Goal: Use online tool/utility: Utilize a website feature to perform a specific function

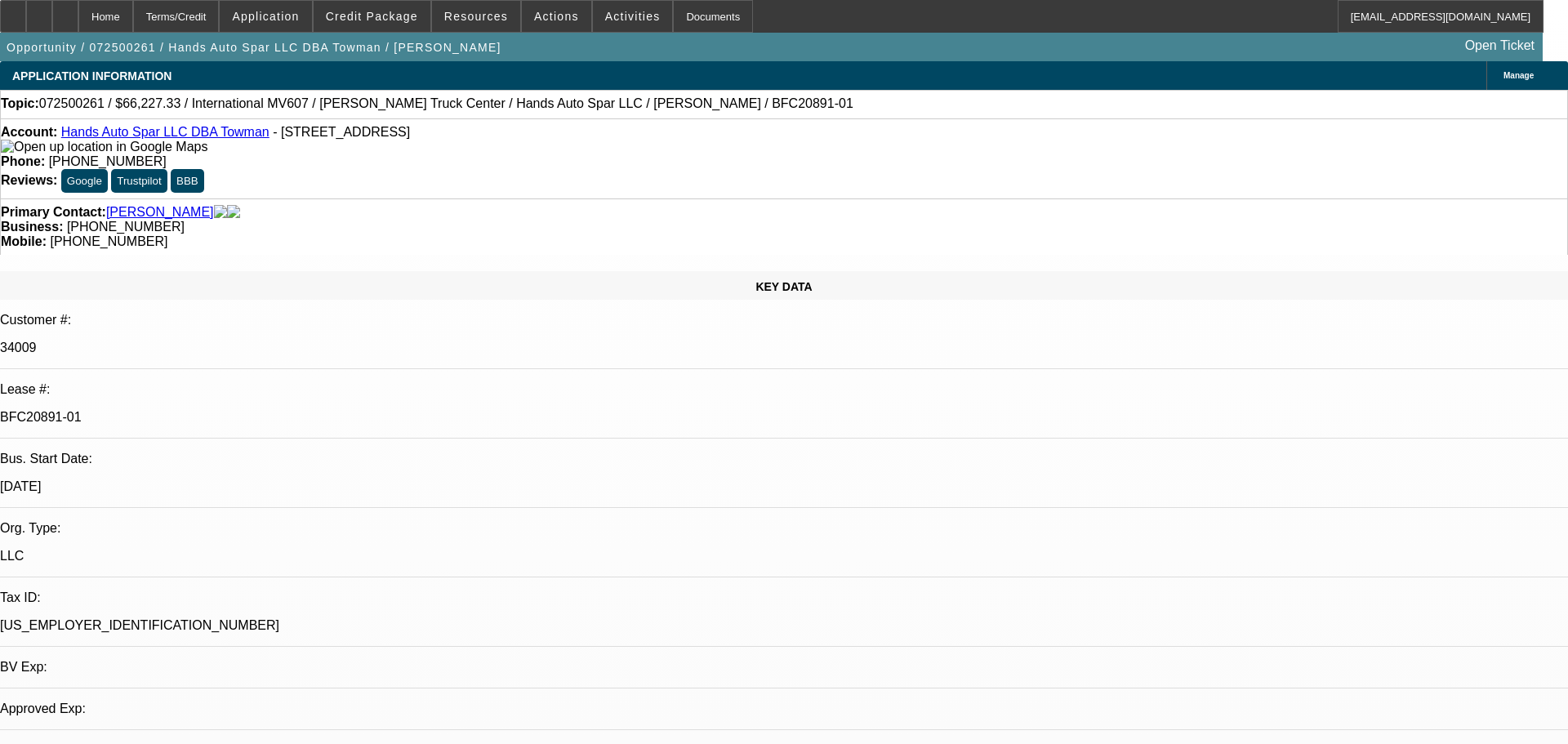
select select "0.15"
select select "2"
select select "0"
select select "6"
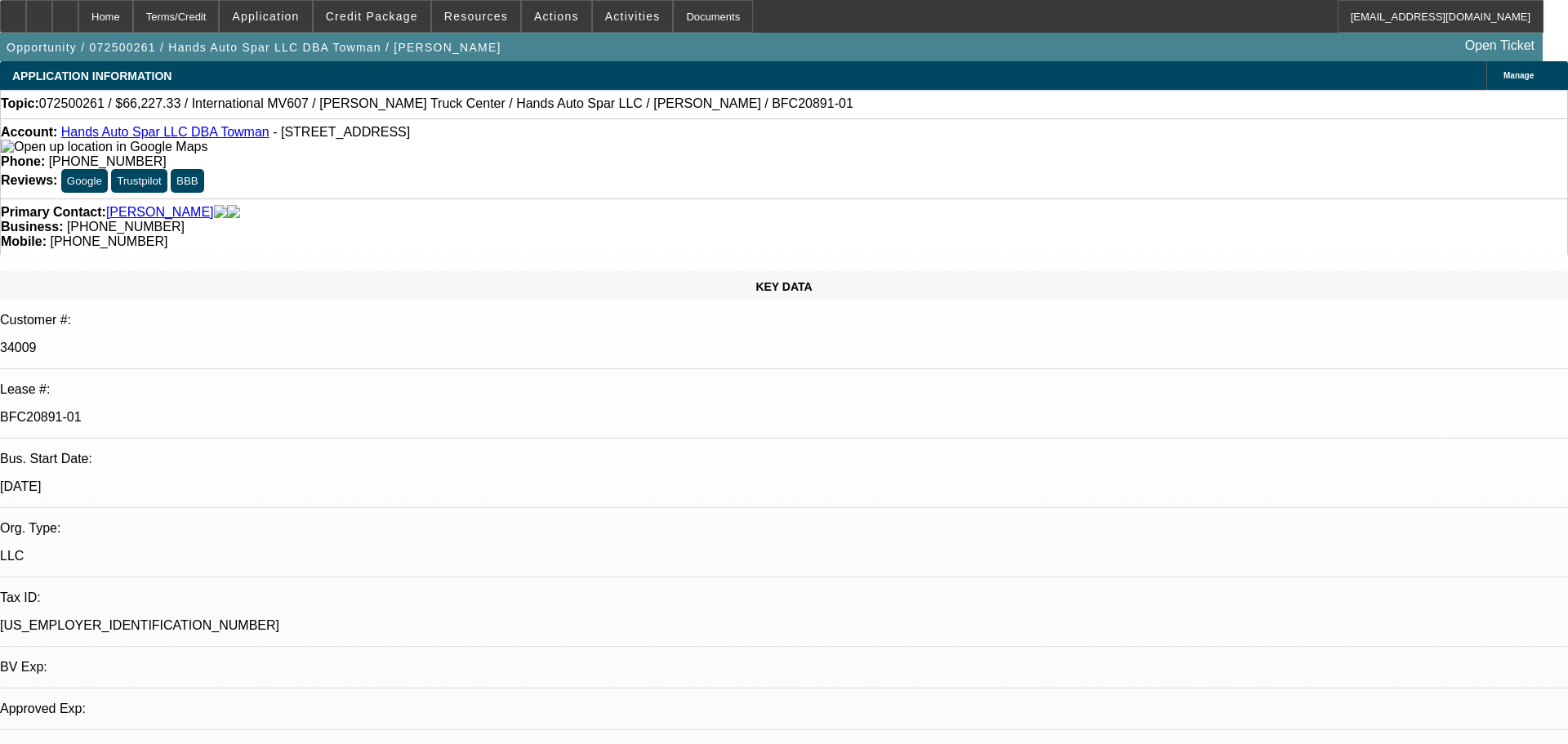
select select "0.15"
select select "2"
select select "0.1"
select select "4"
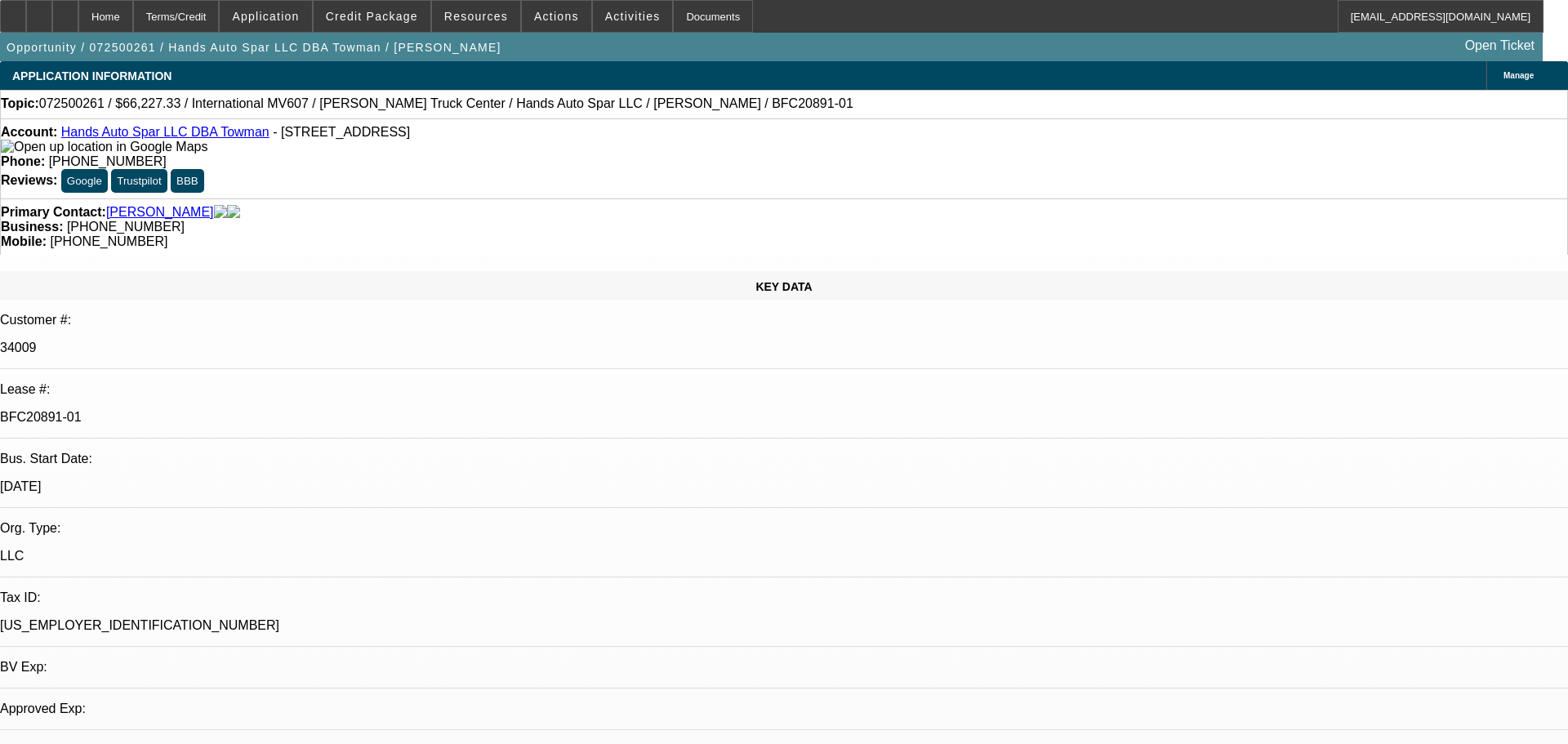
select select "0.15"
select select "2"
select select "0.1"
select select "4"
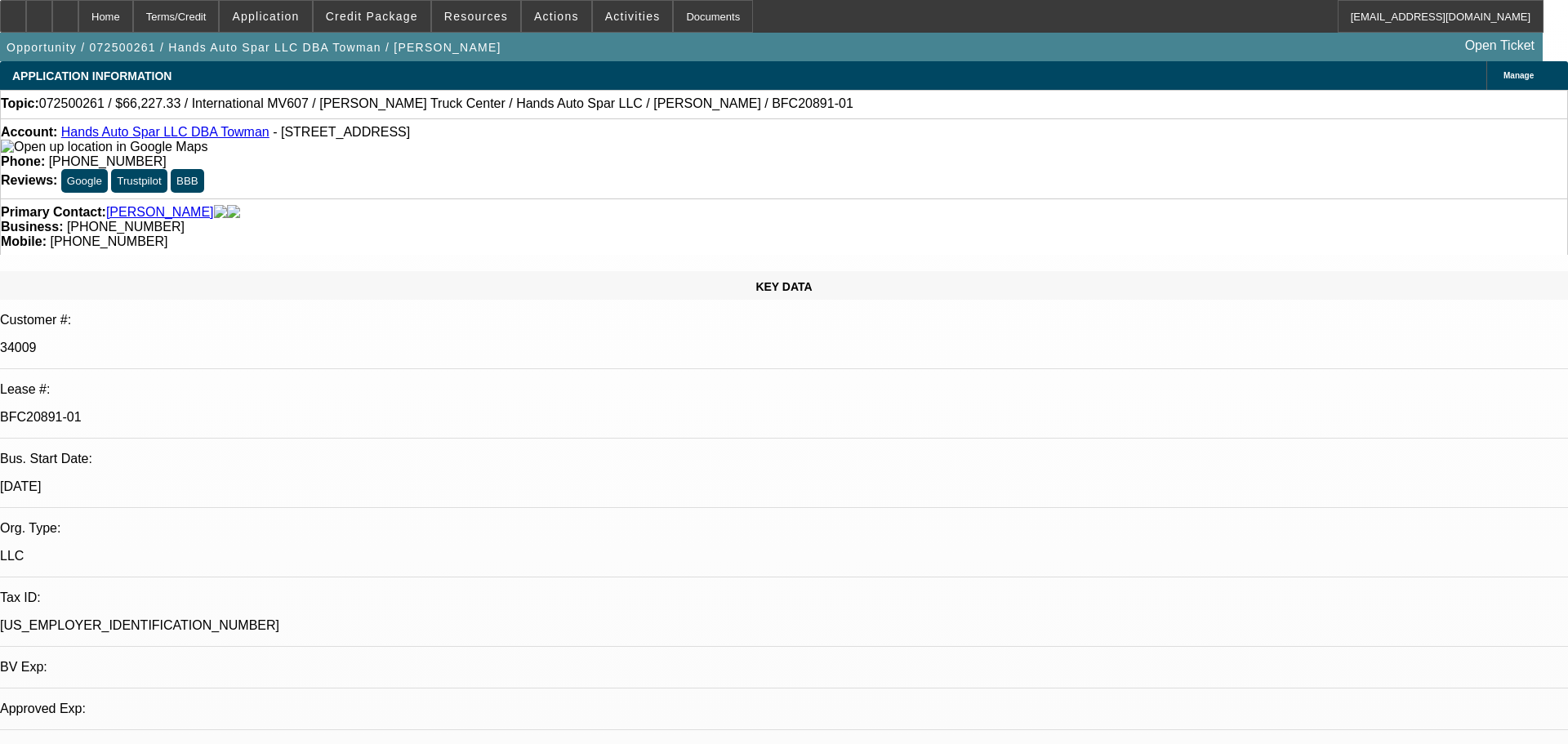
select select "0.15"
select select "2"
select select "0.1"
select select "4"
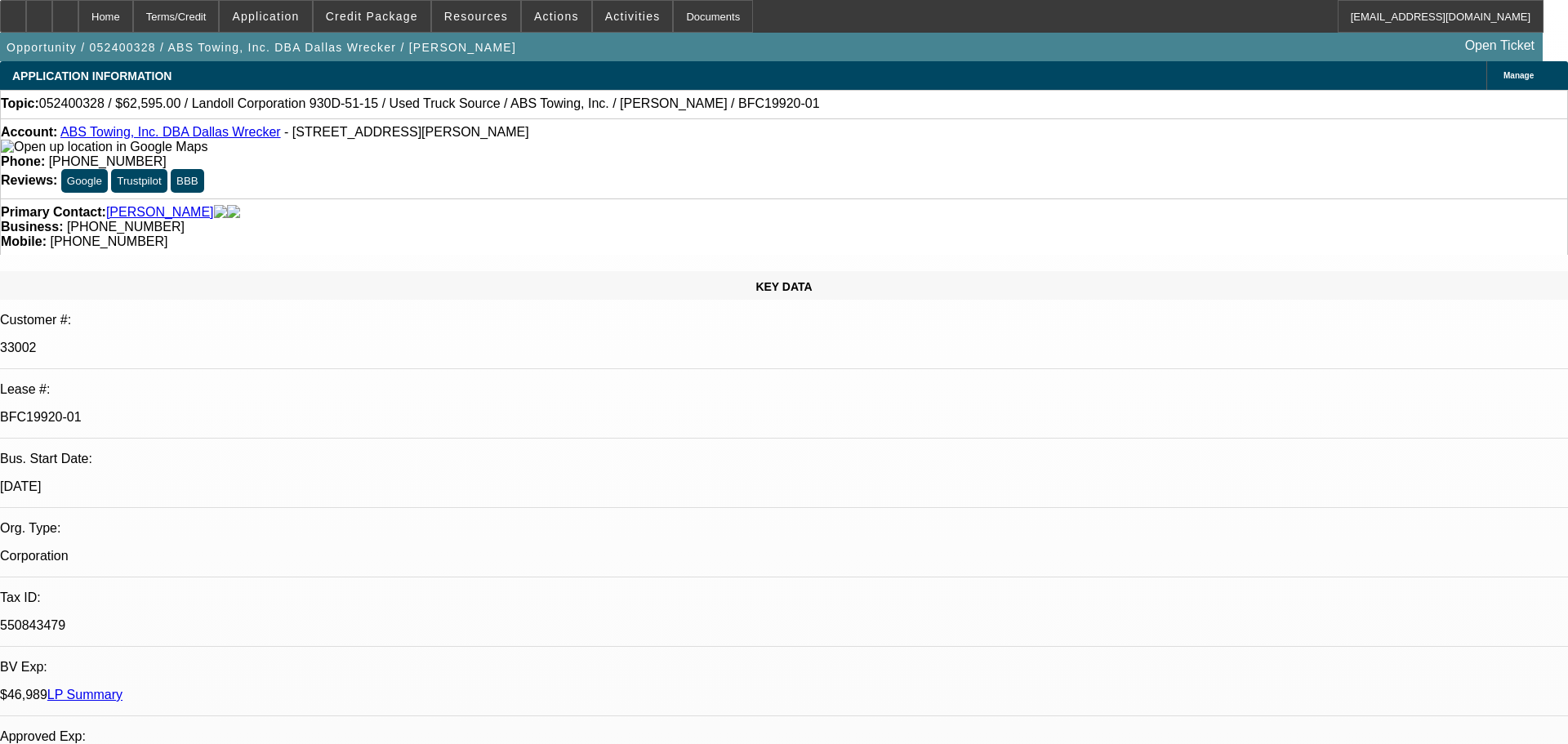
select select "0"
select select "6"
select select "0"
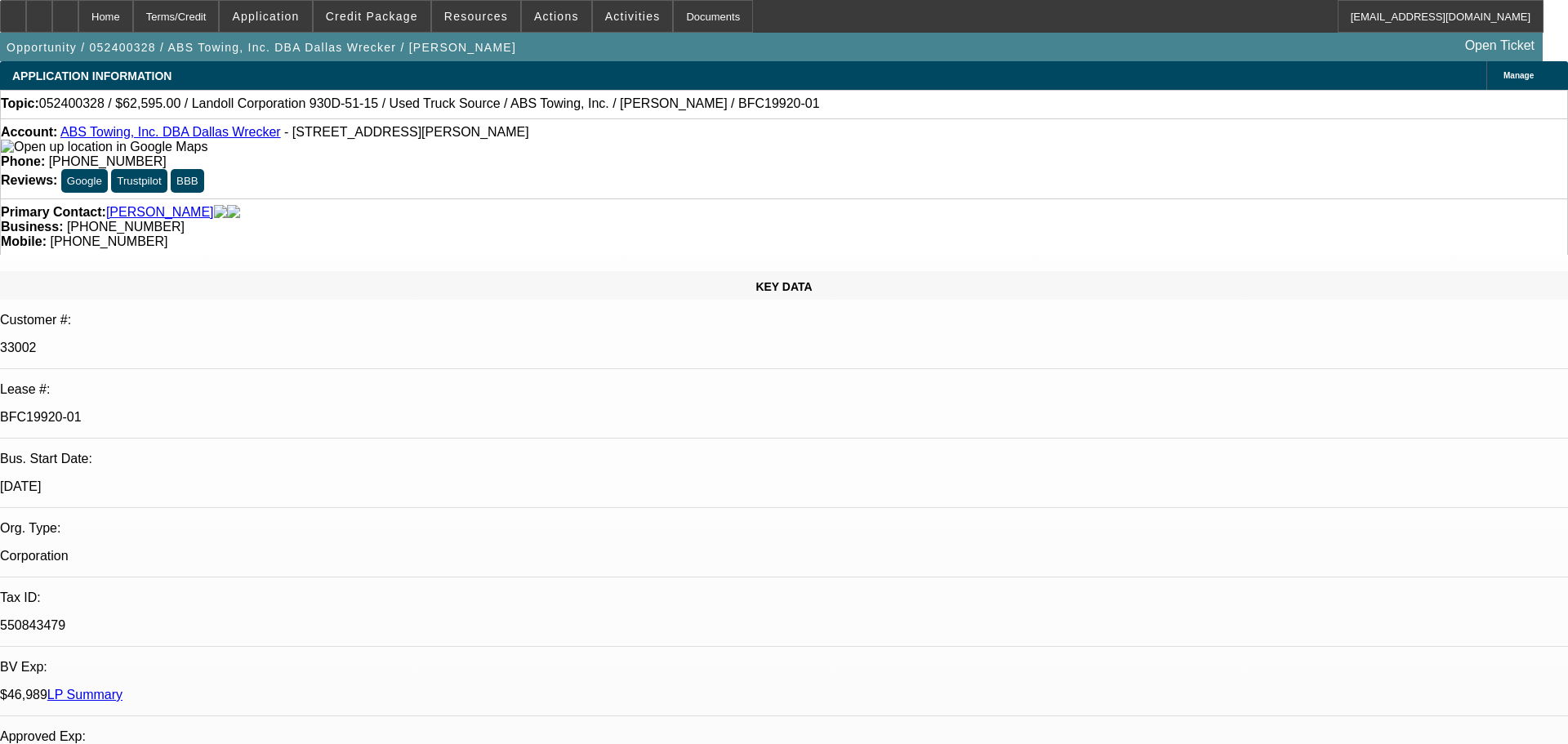
select select "0"
select select "6"
select select "0"
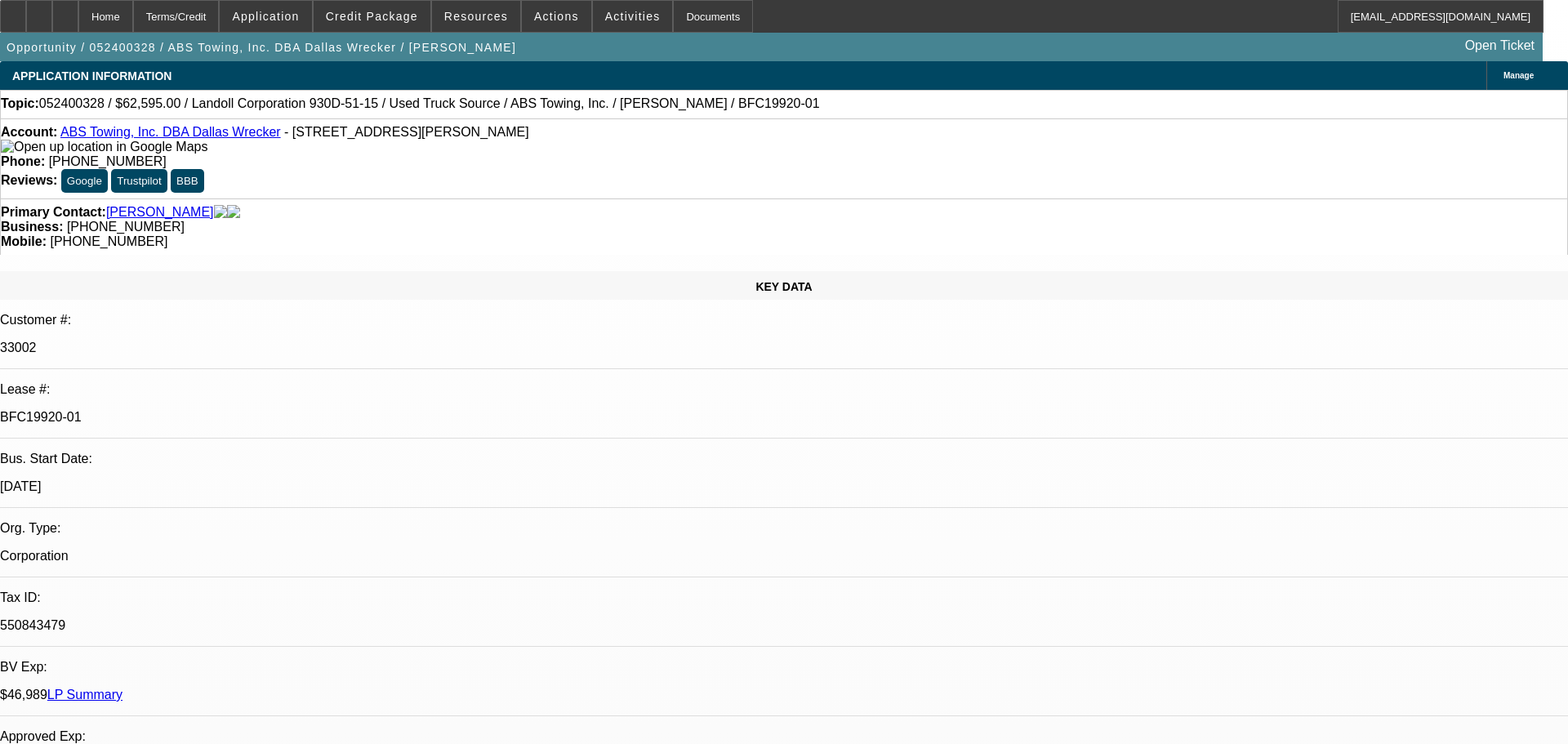
select select "0"
select select "6"
select select "0"
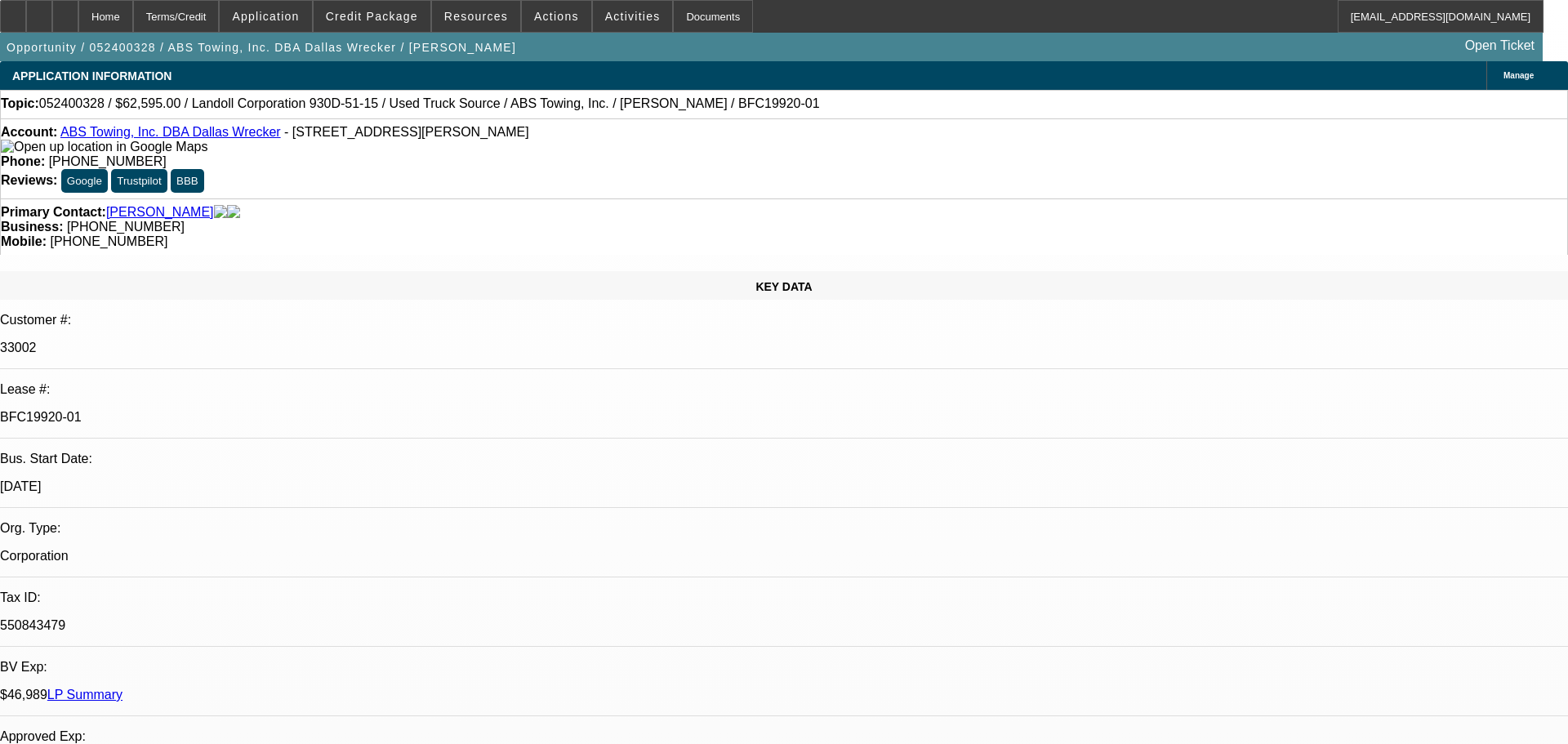
select select "6"
